Goal: Check status

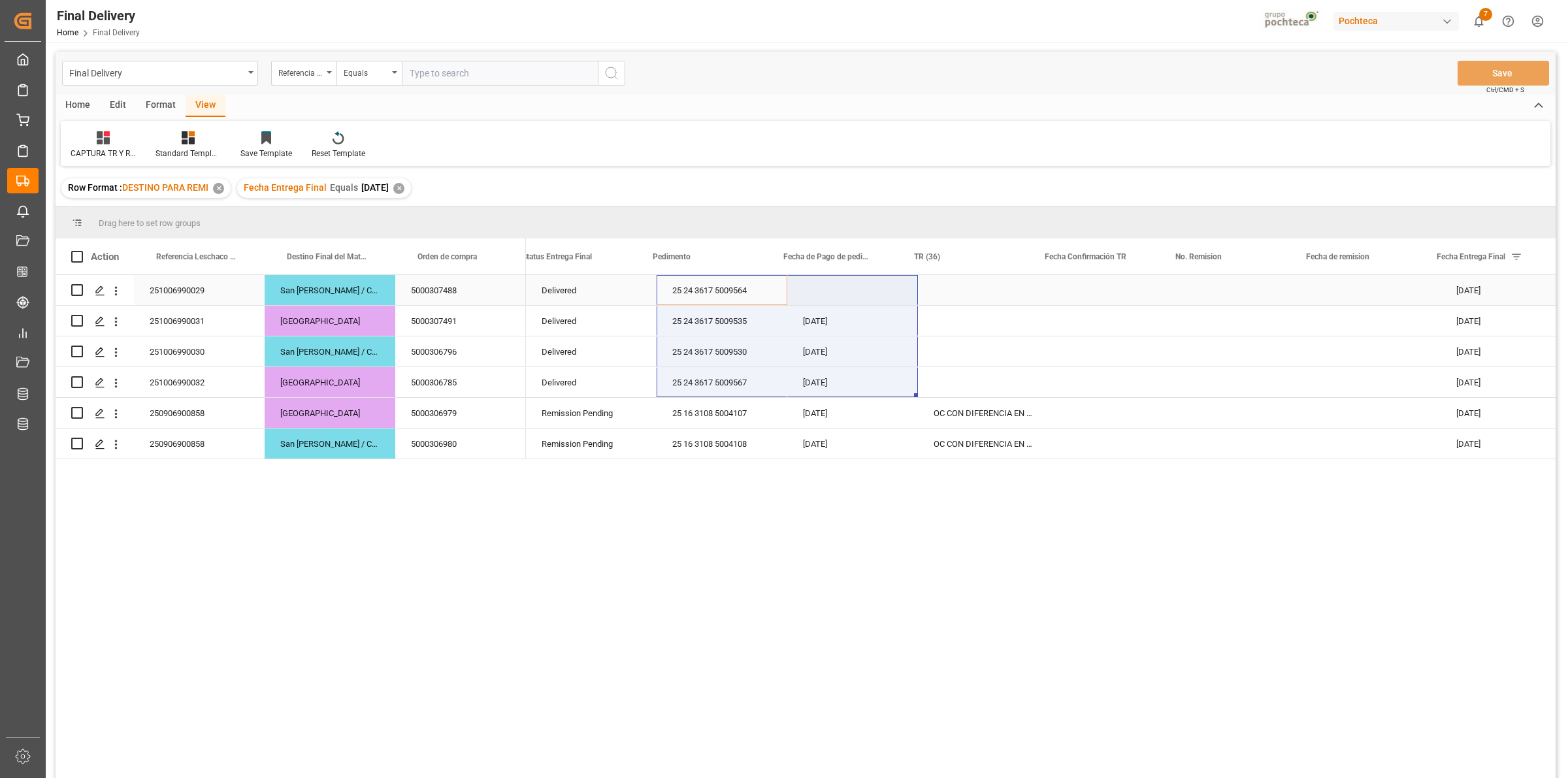
scroll to position [0, 20]
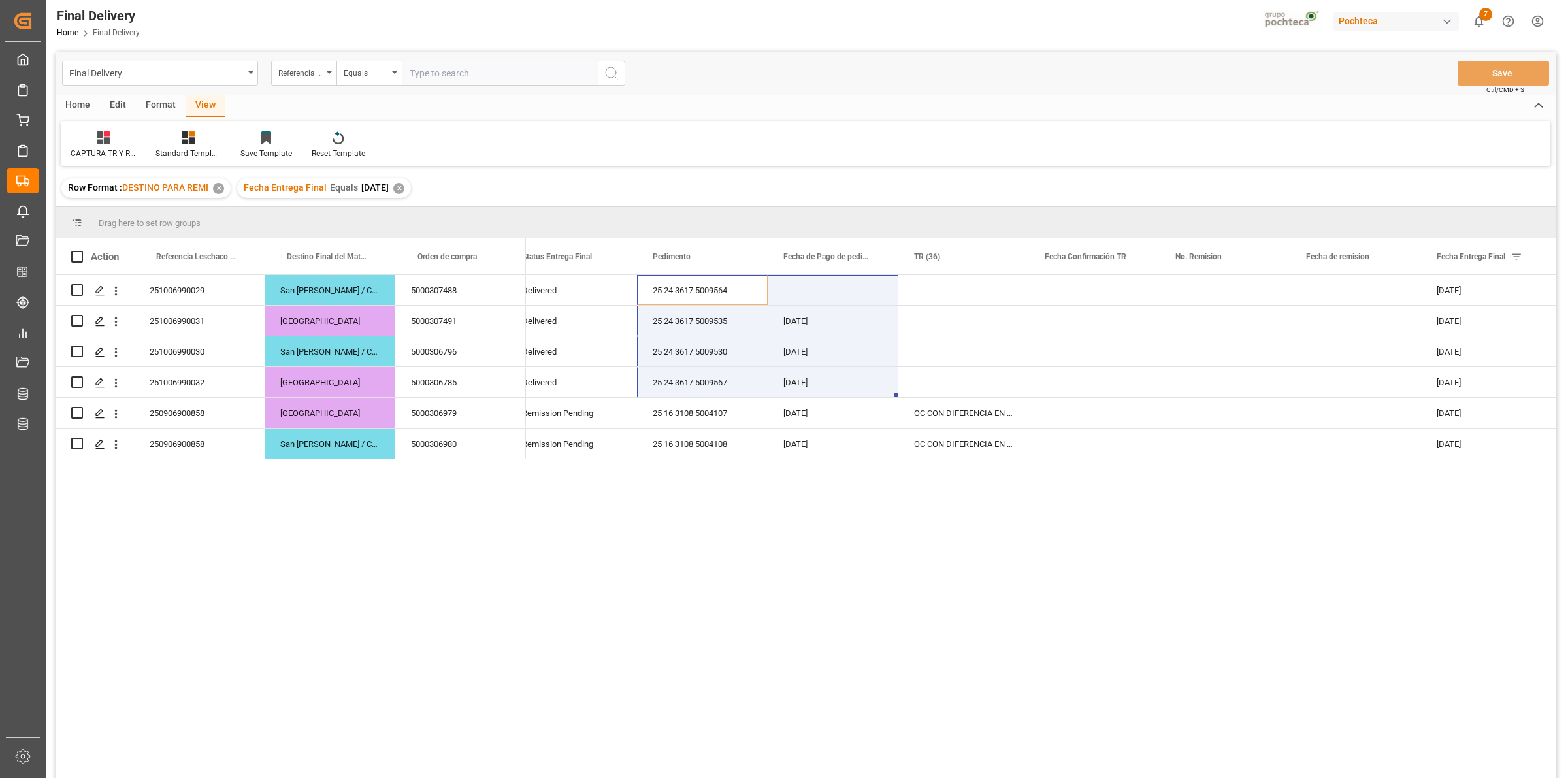
click at [404, 191] on div "✕" at bounding box center [399, 188] width 11 height 11
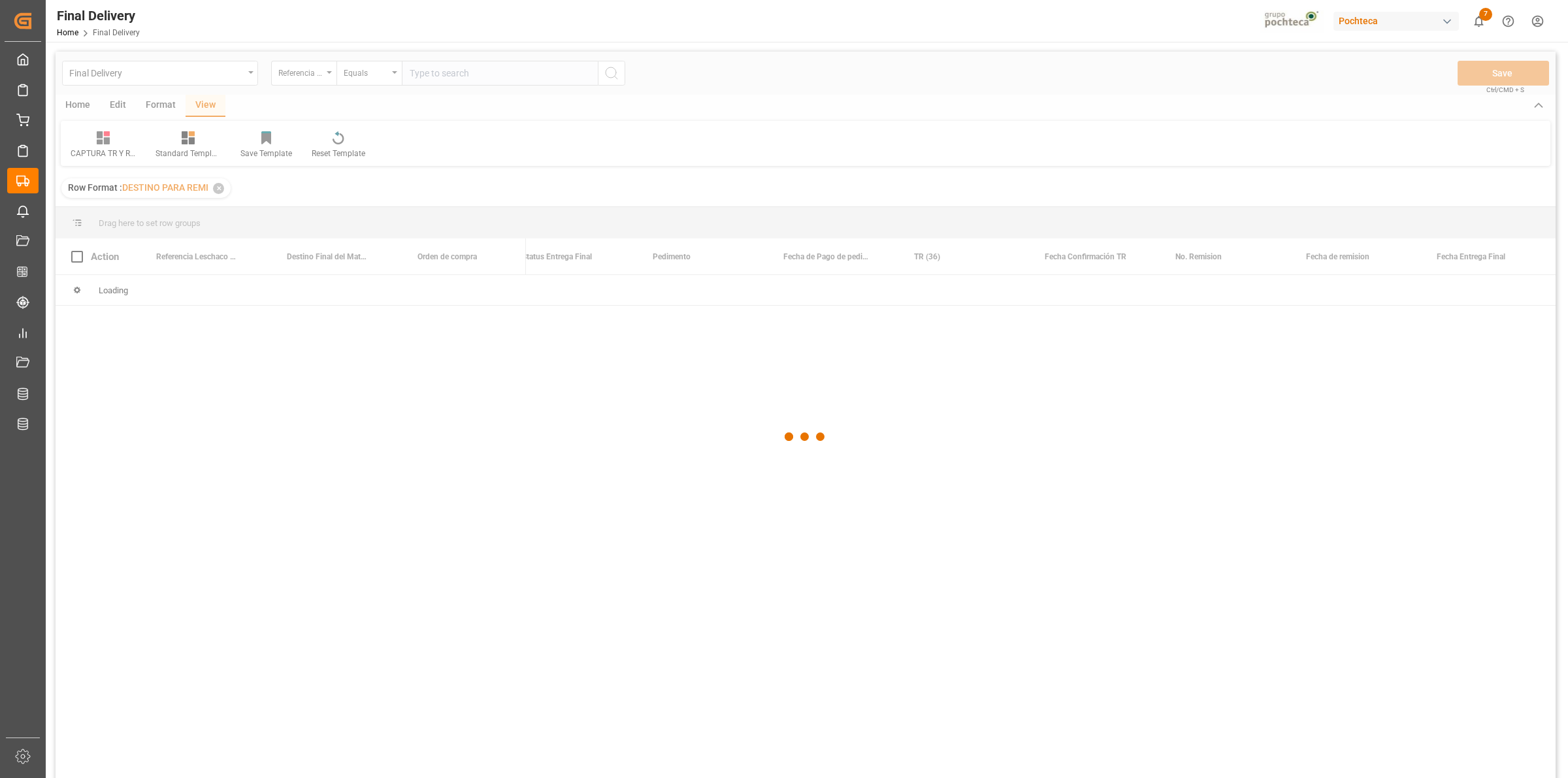
click at [1227, 144] on div at bounding box center [806, 437] width 1501 height 770
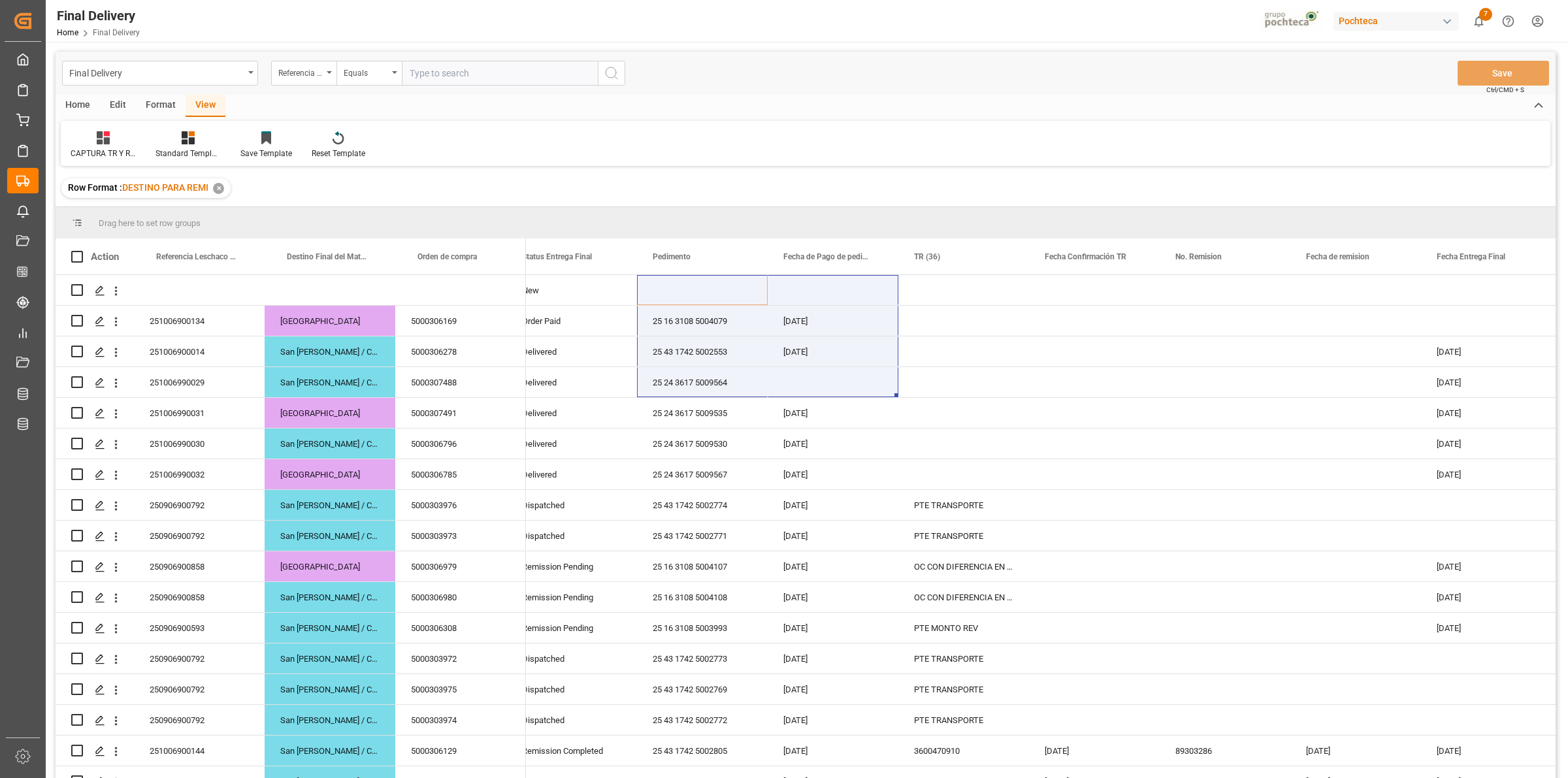
click at [460, 61] on input "text" at bounding box center [499, 73] width 196 height 25
paste input "250906900792"
type input "250906900792"
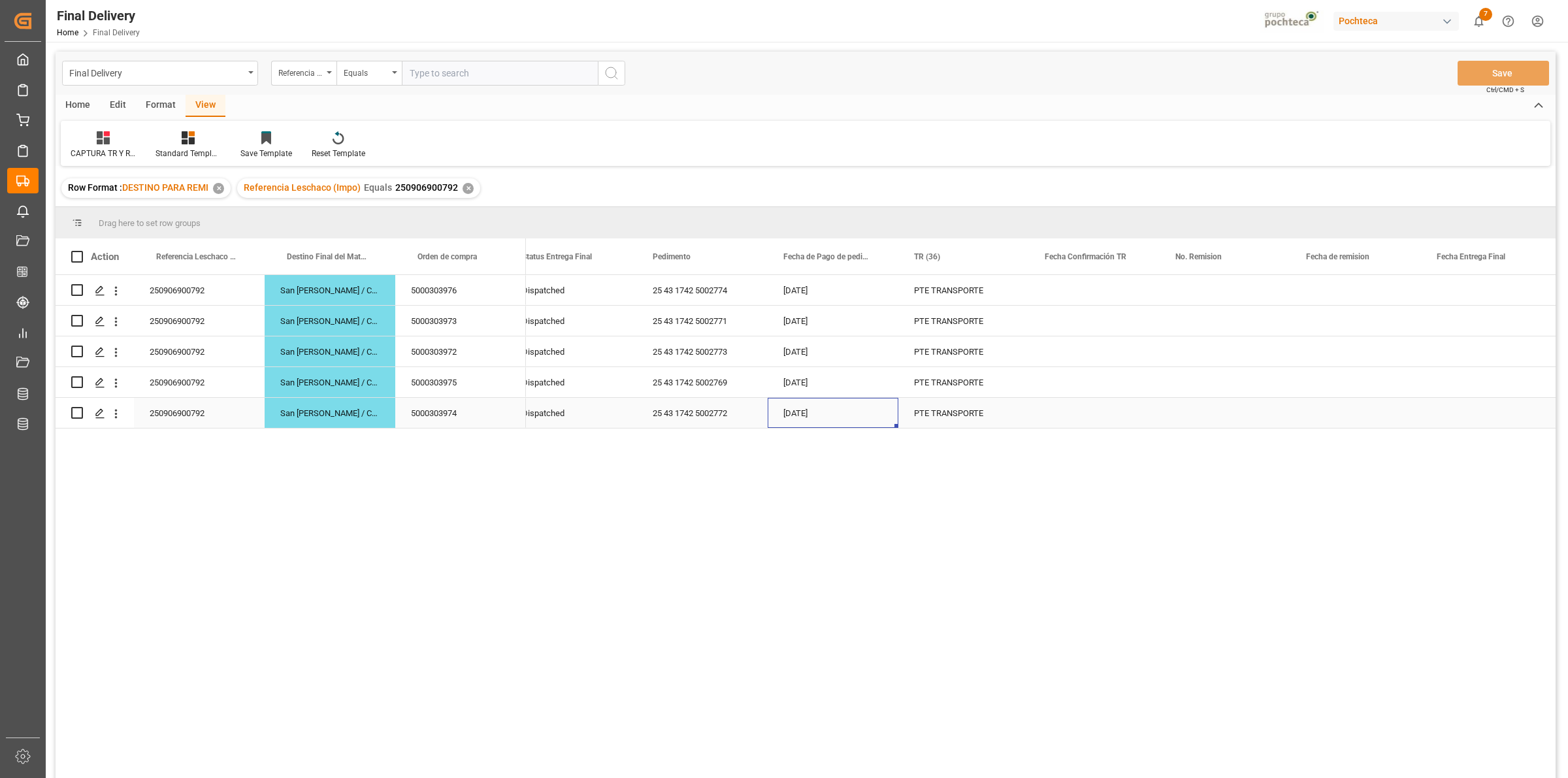
click at [867, 402] on div "[DATE]" at bounding box center [832, 413] width 131 height 30
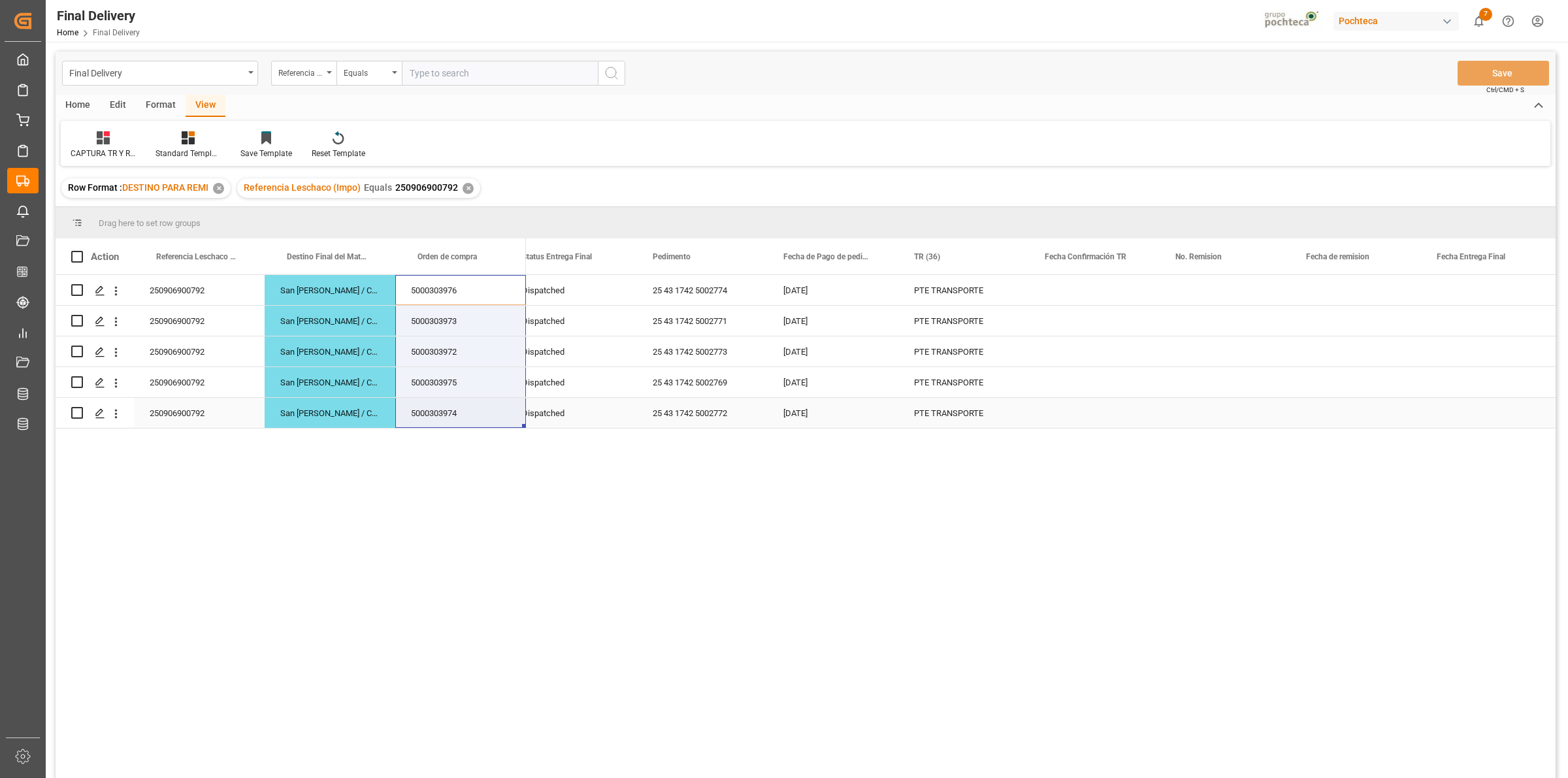
drag, startPoint x: 465, startPoint y: 288, endPoint x: 421, endPoint y: 407, distance: 126.9
click at [421, 407] on div "250906900792 San [PERSON_NAME] / CDMX 5000303976 250906900792 [GEOGRAPHIC_DATA]…" at bounding box center [291, 351] width 471 height 153
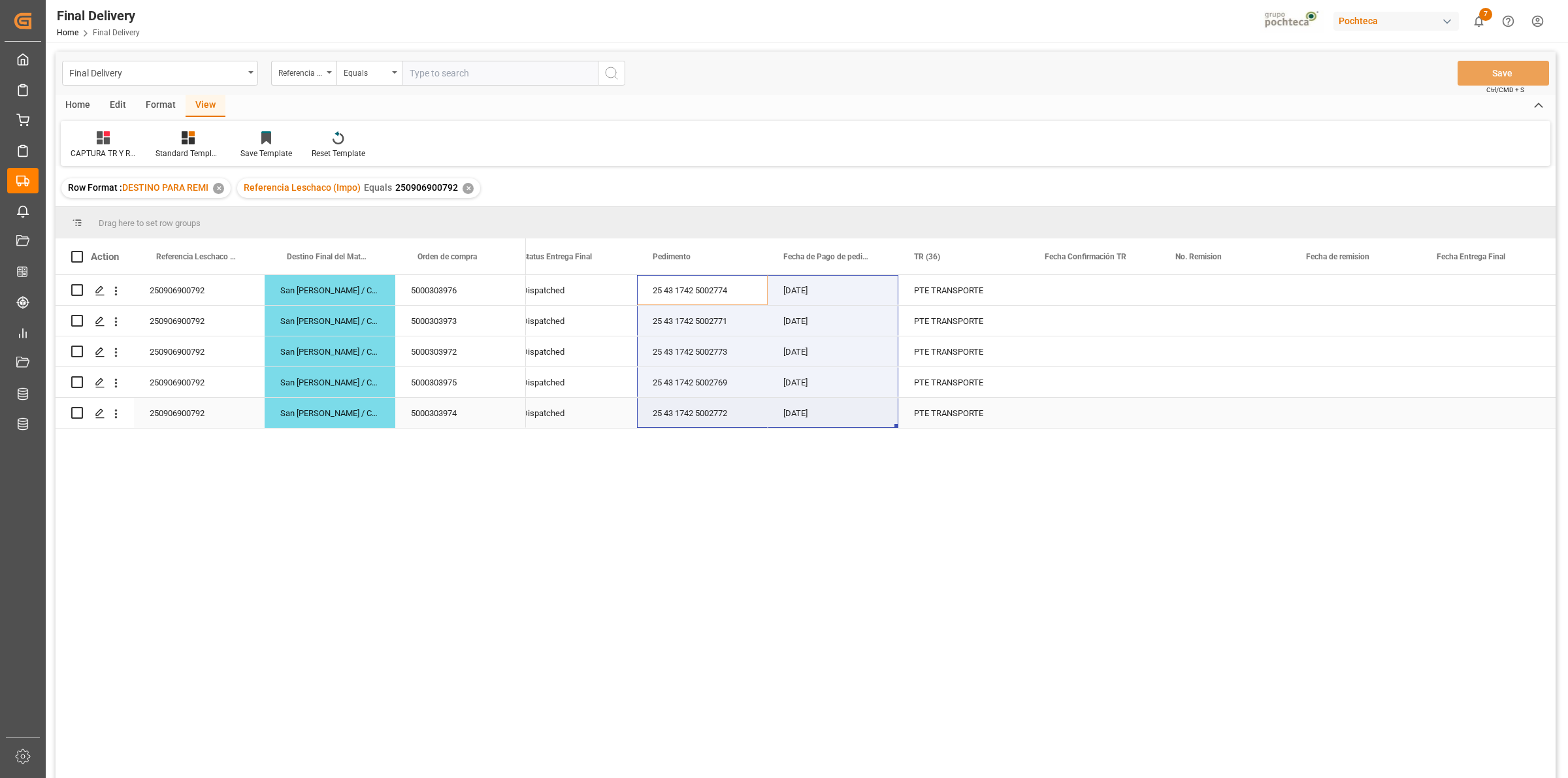
drag, startPoint x: 675, startPoint y: 299, endPoint x: 769, endPoint y: 407, distance: 143.2
click at [769, 407] on div "Dispatched 25 43 1742 5002774 [DATE] PTE TRANSPORTE ZCSU6847857 Dispatched 25 4…" at bounding box center [1597, 351] width 2182 height 153
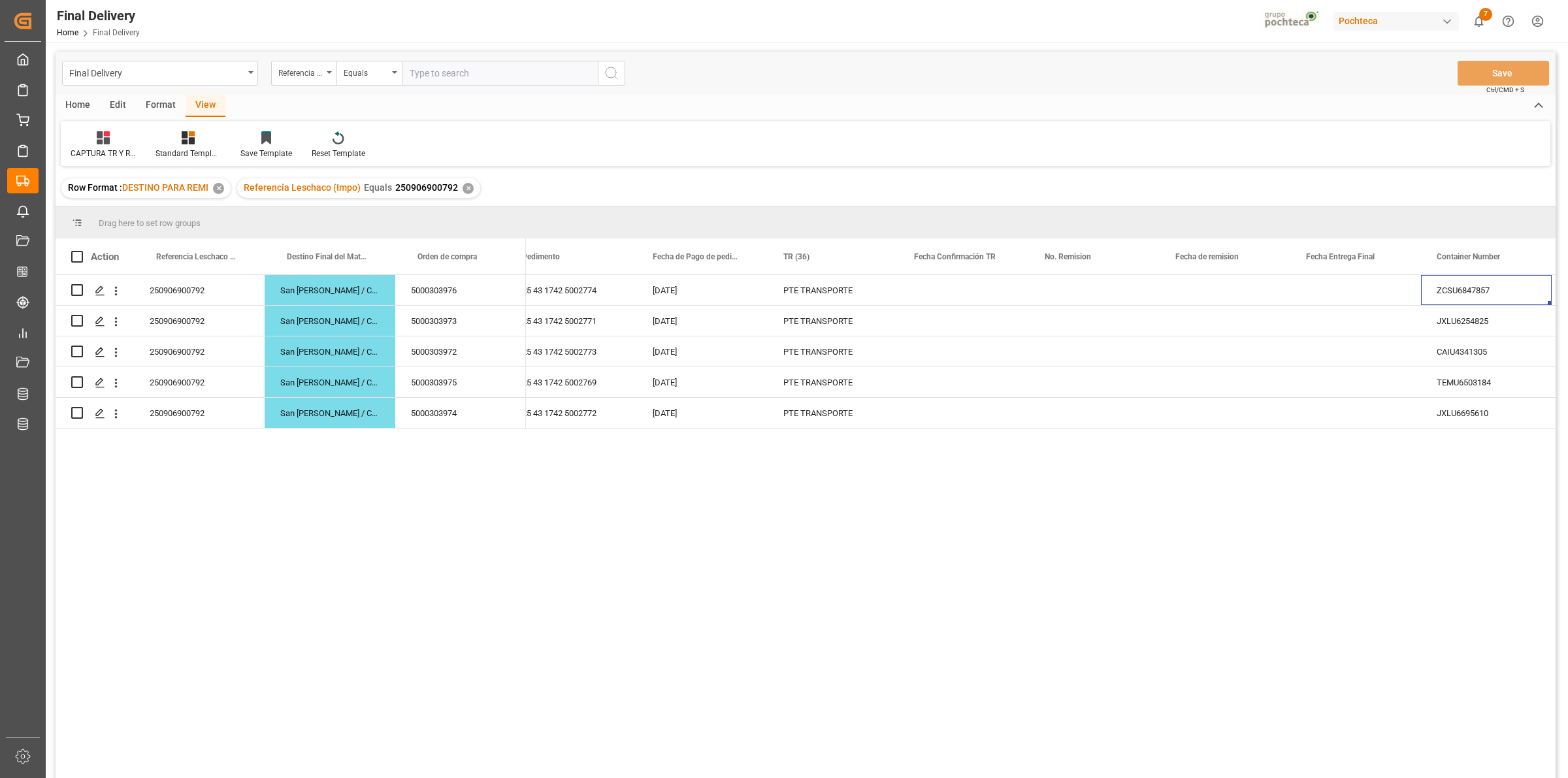
scroll to position [0, 281]
